Goal: Task Accomplishment & Management: Manage account settings

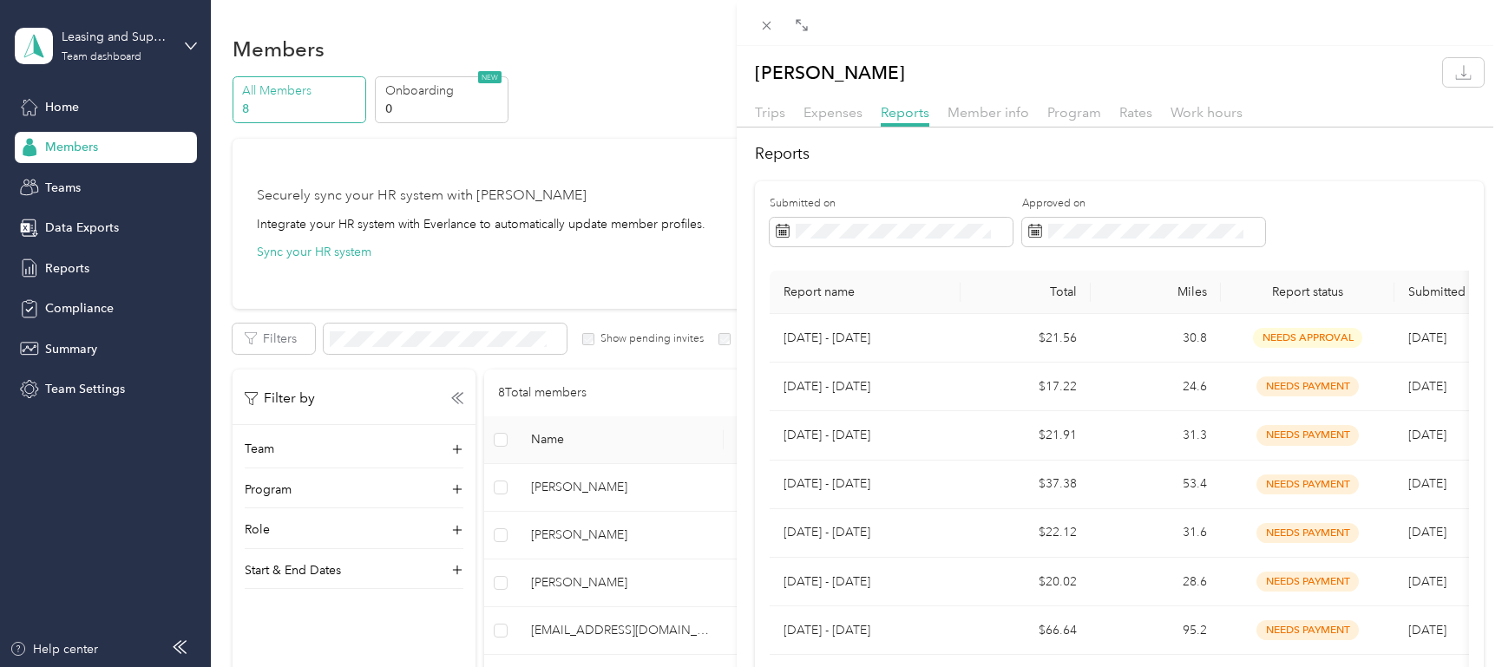
click at [58, 182] on div "[PERSON_NAME] Trips Expenses Reports Member info Program Rates Work hours Repor…" at bounding box center [751, 333] width 1502 height 667
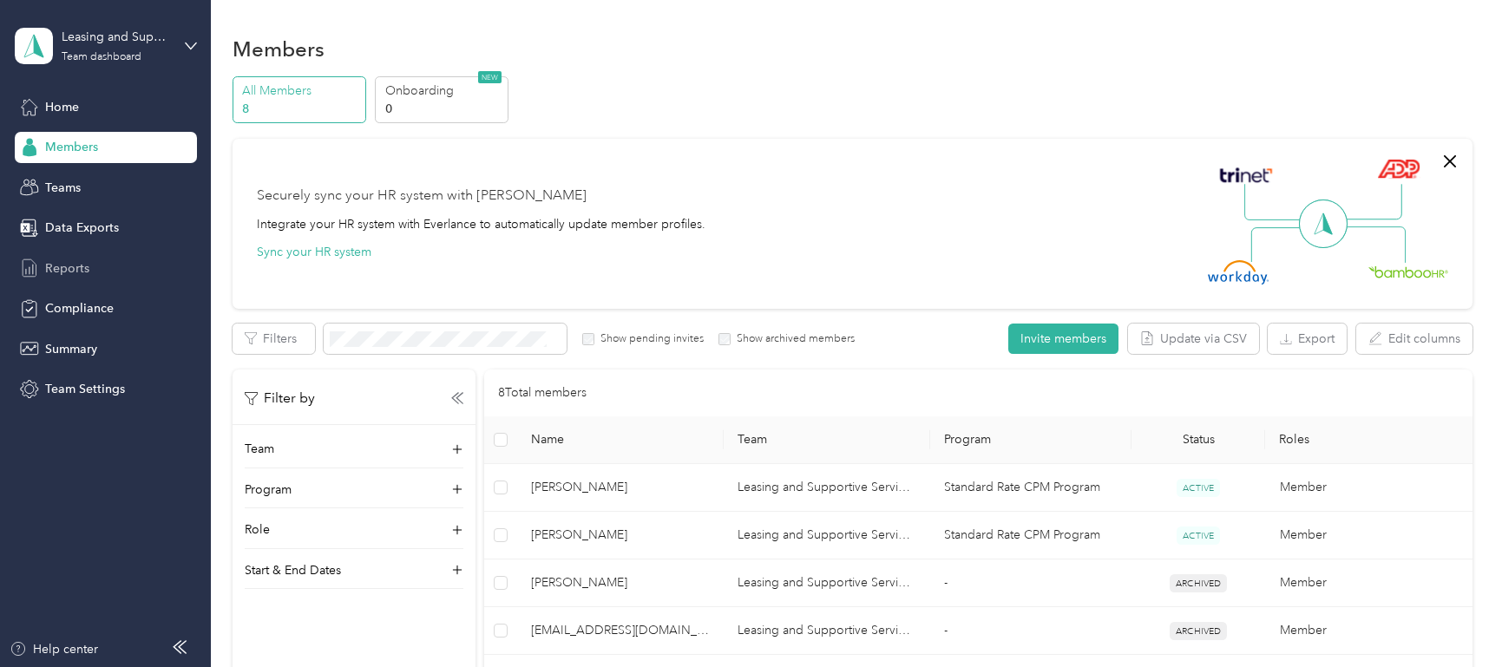
click at [78, 269] on span "Reports" at bounding box center [67, 268] width 44 height 18
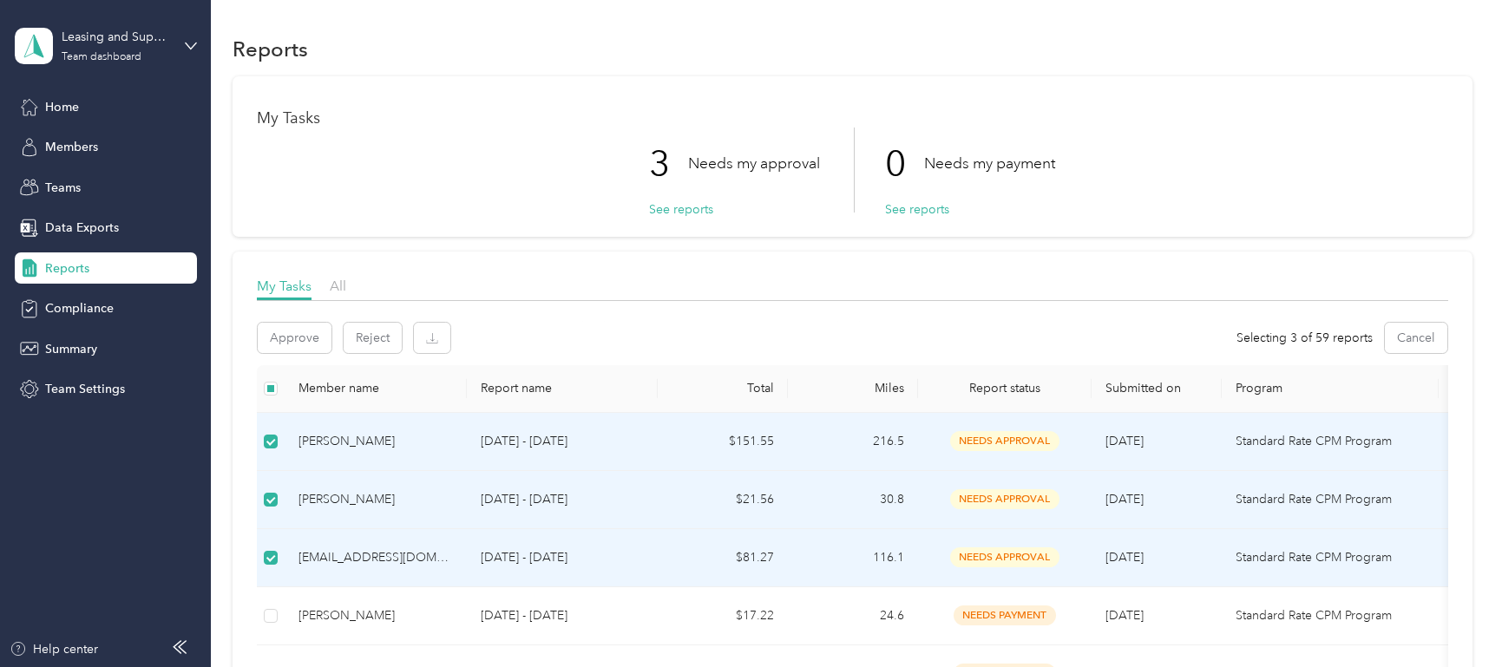
scroll to position [173, 0]
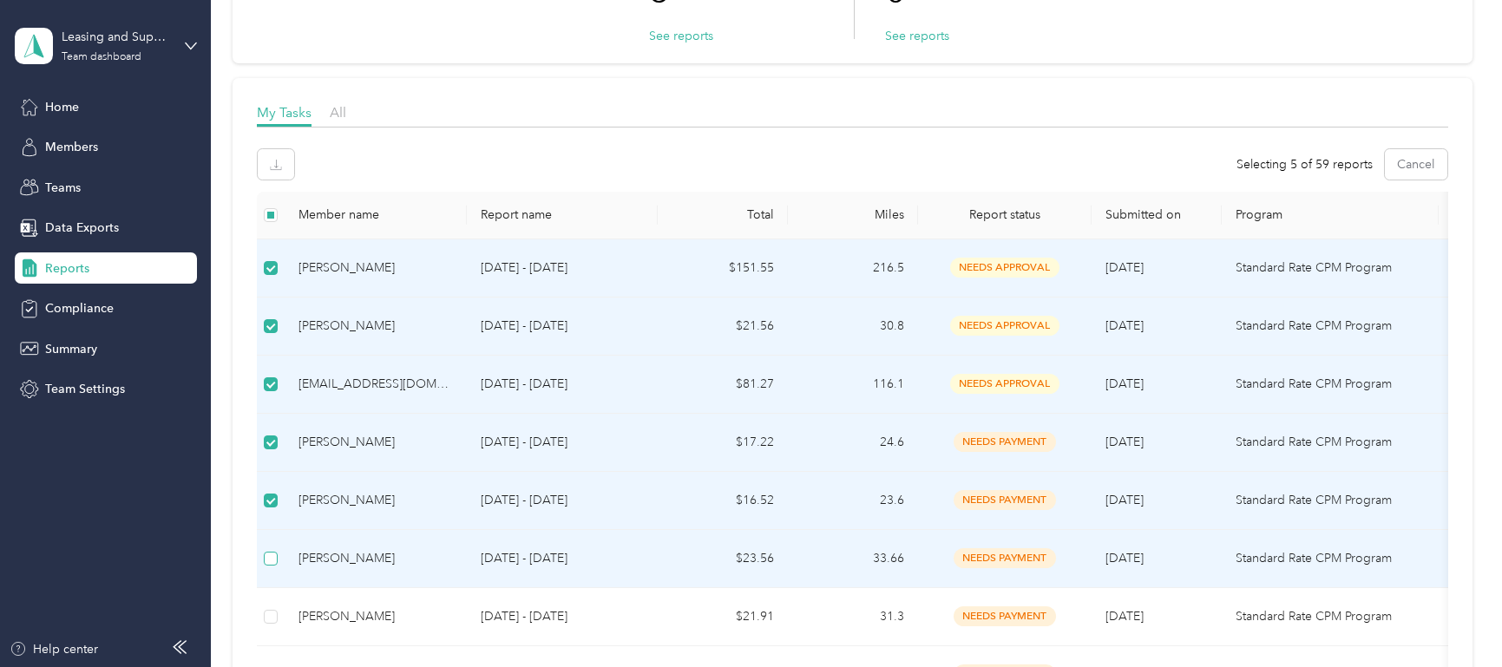
click at [266, 566] on label at bounding box center [271, 558] width 14 height 19
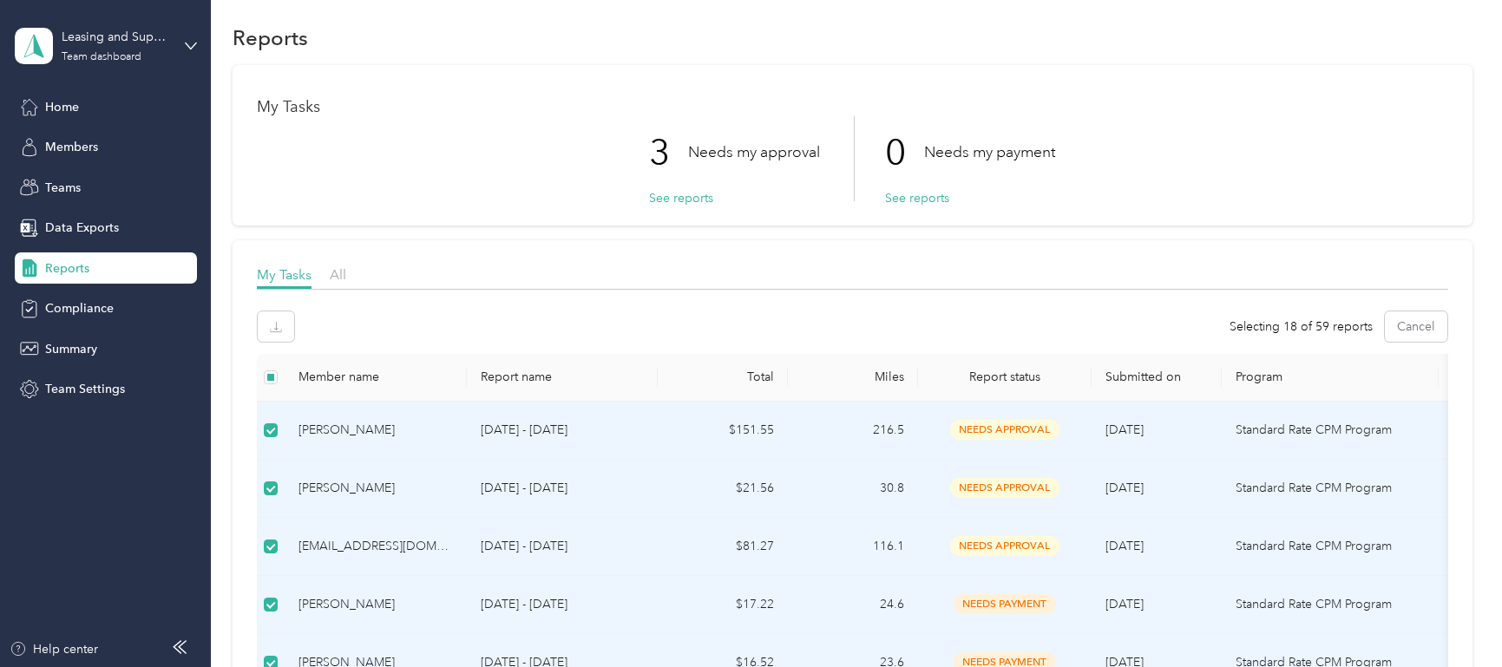
scroll to position [0, 0]
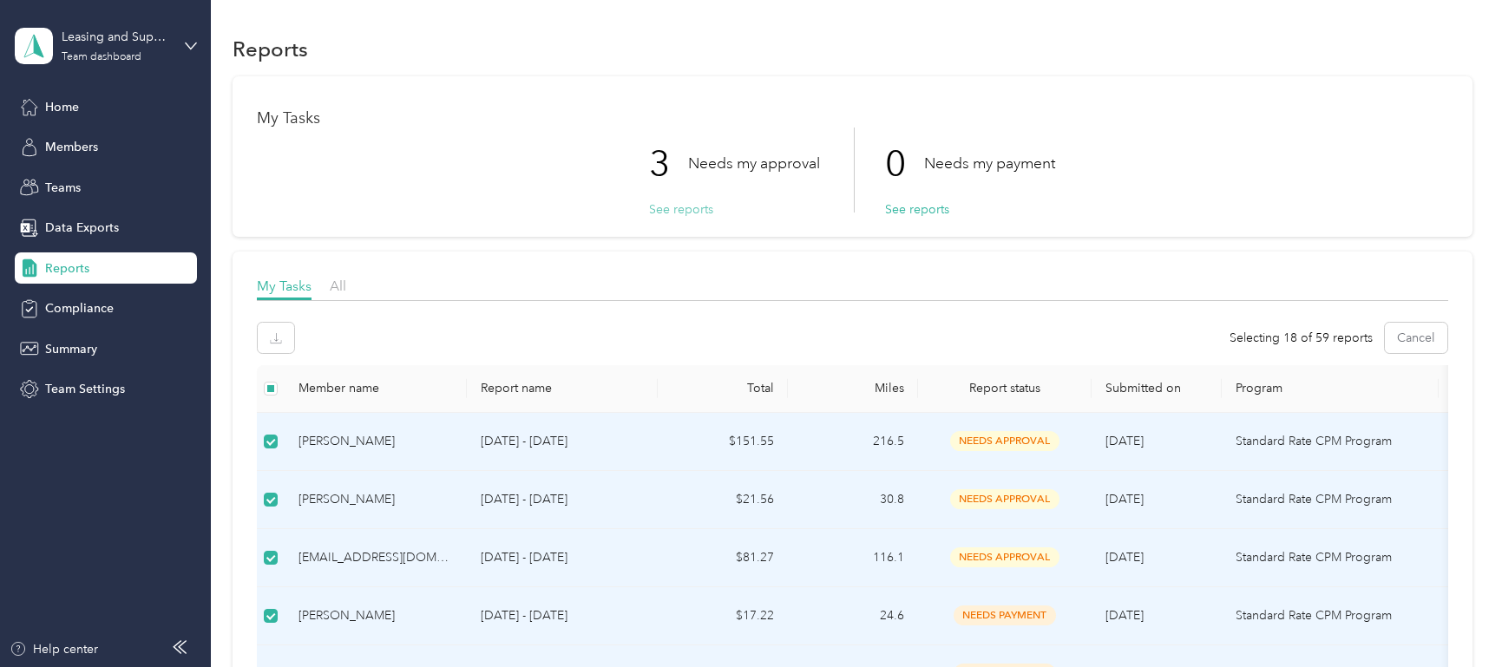
click at [677, 204] on button "See reports" at bounding box center [681, 209] width 64 height 18
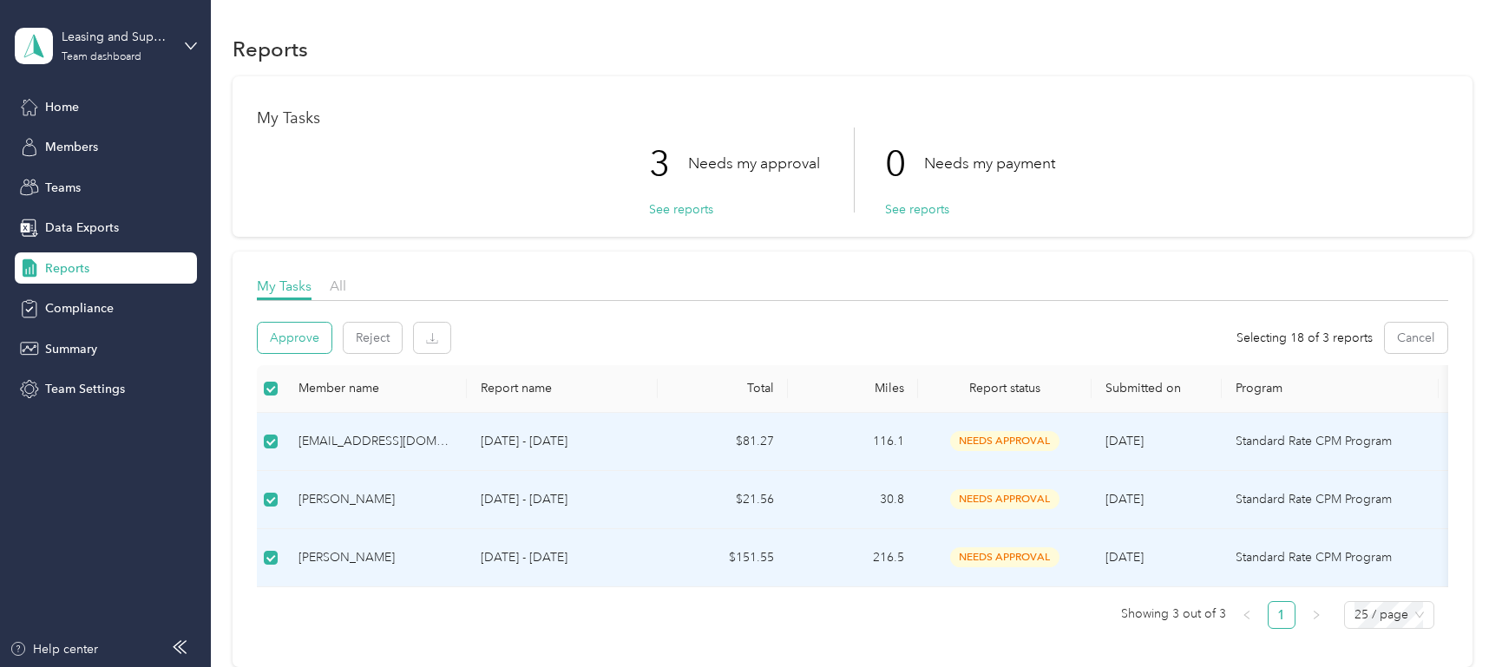
click at [300, 337] on button "Approve" at bounding box center [295, 338] width 74 height 30
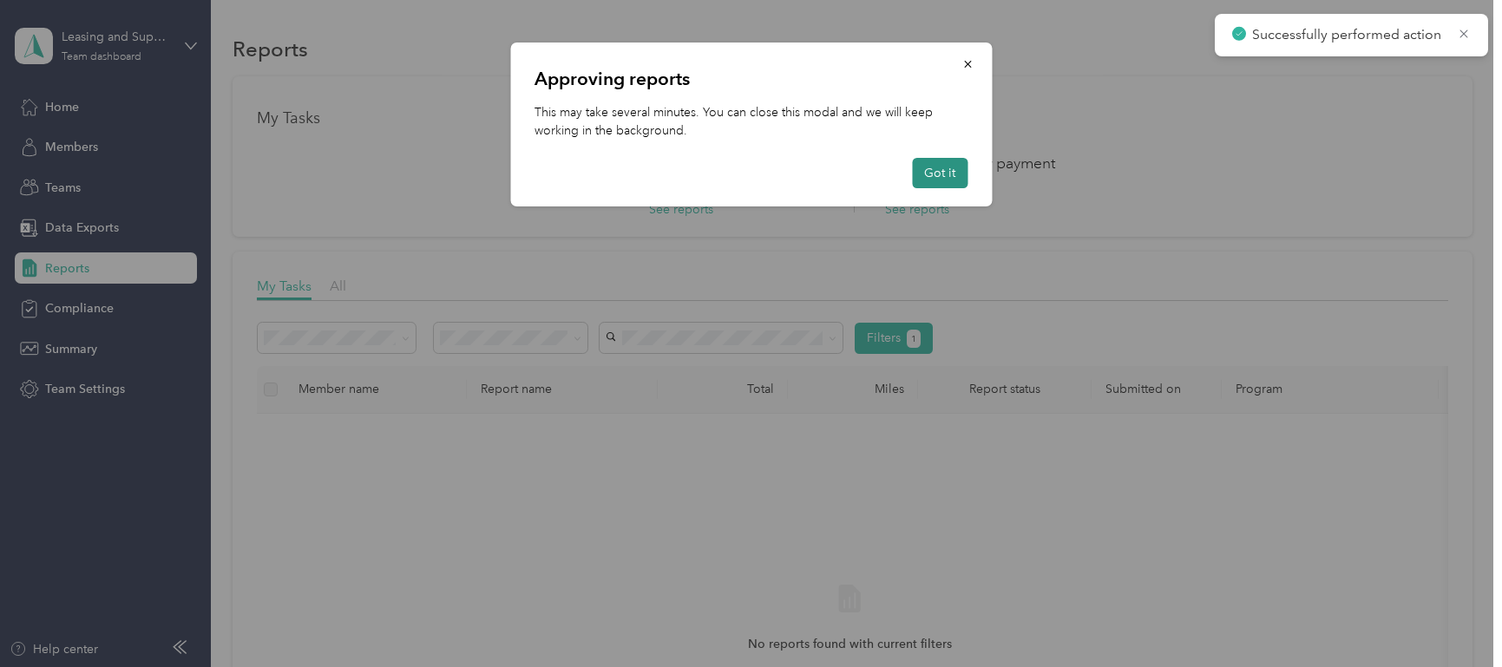
click at [950, 170] on button "Got it" at bounding box center [940, 173] width 56 height 30
